Goal: Transaction & Acquisition: Purchase product/service

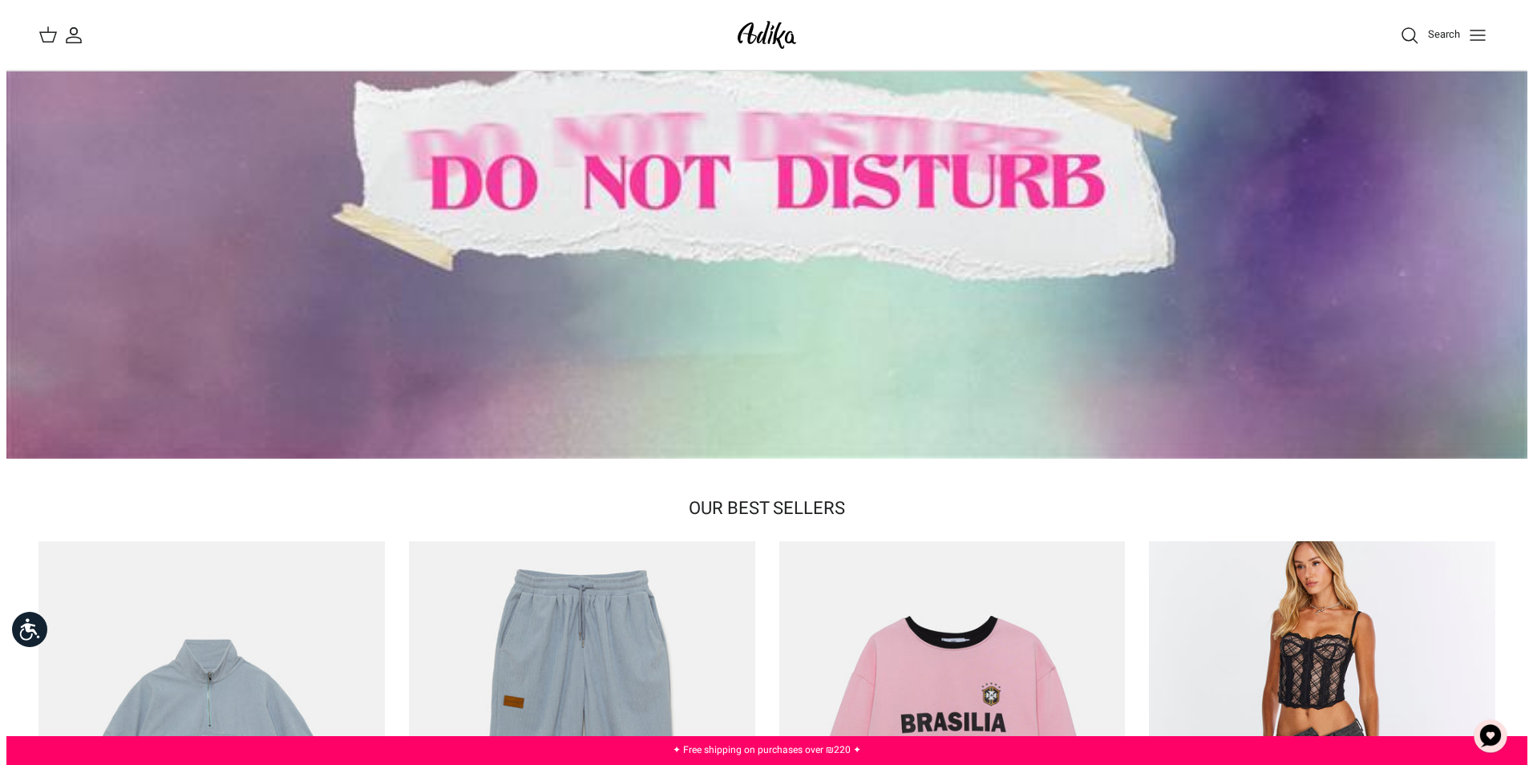
scroll to position [561, 0]
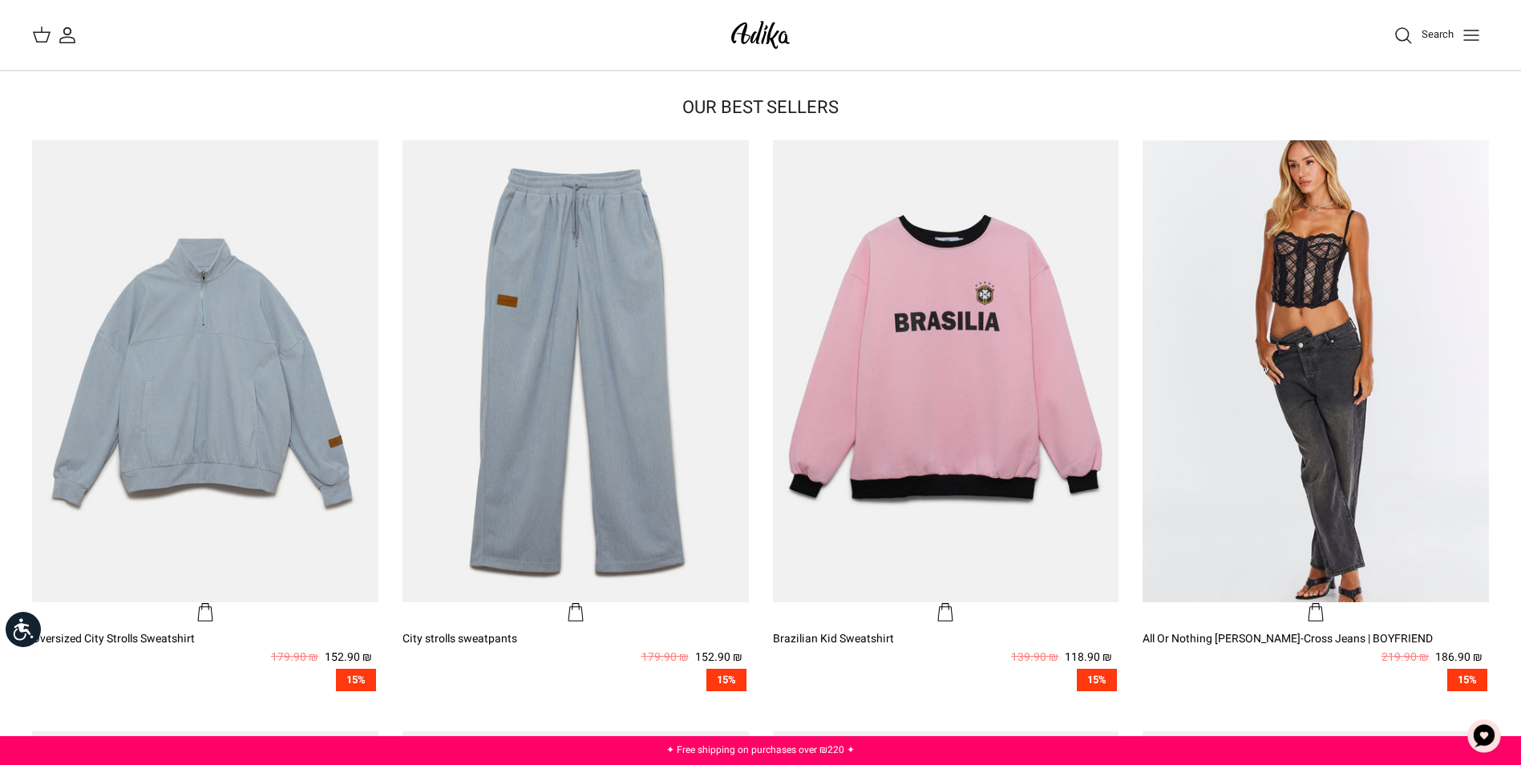
click at [1476, 27] on icon "Toggle menu" at bounding box center [1471, 35] width 19 height 19
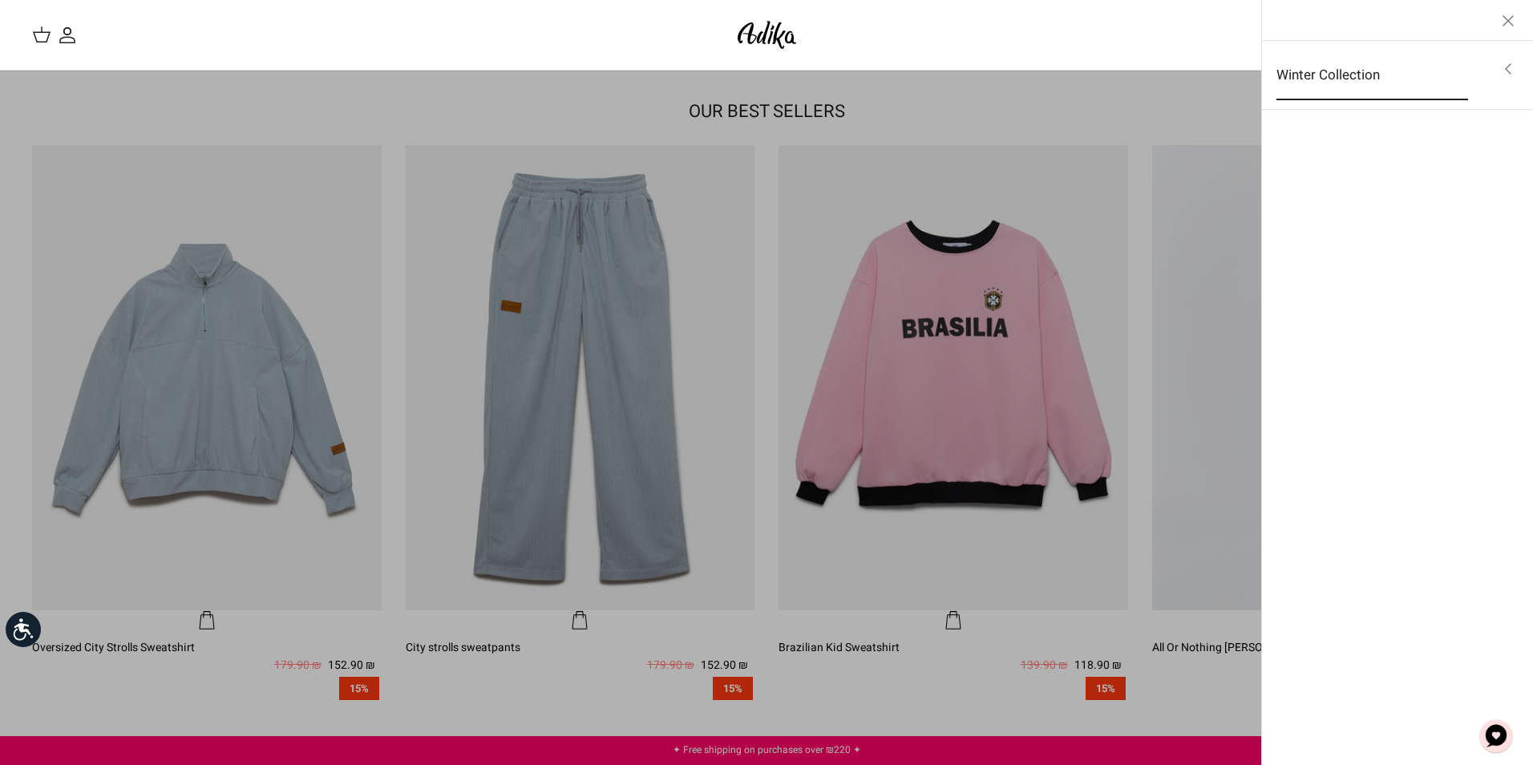
click at [1430, 73] on link "Winter Collection" at bounding box center [1372, 76] width 221 height 50
click at [1343, 71] on link "See all items" at bounding box center [1398, 71] width 256 height 40
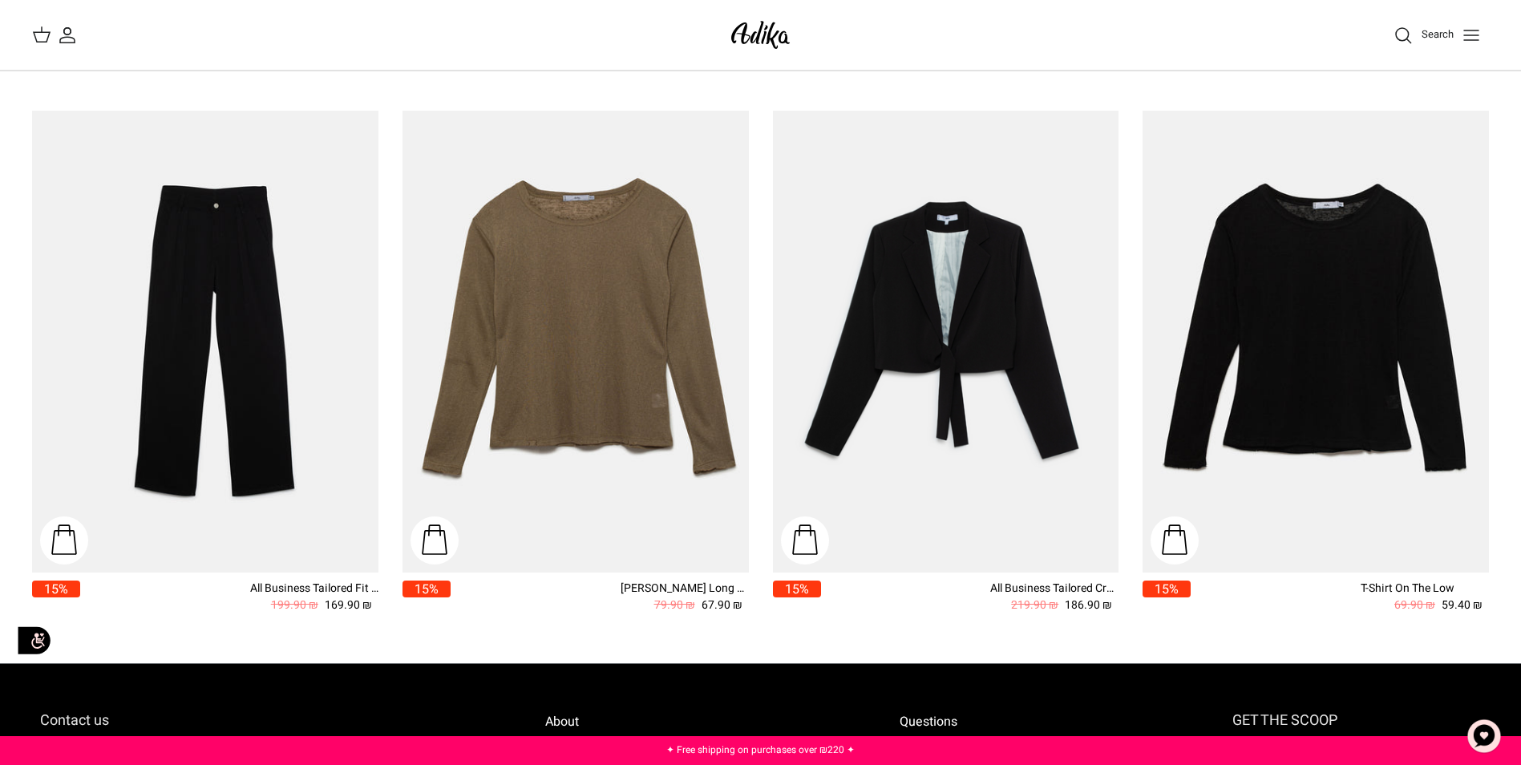
scroll to position [2646, 0]
